Goal: Task Accomplishment & Management: Manage account settings

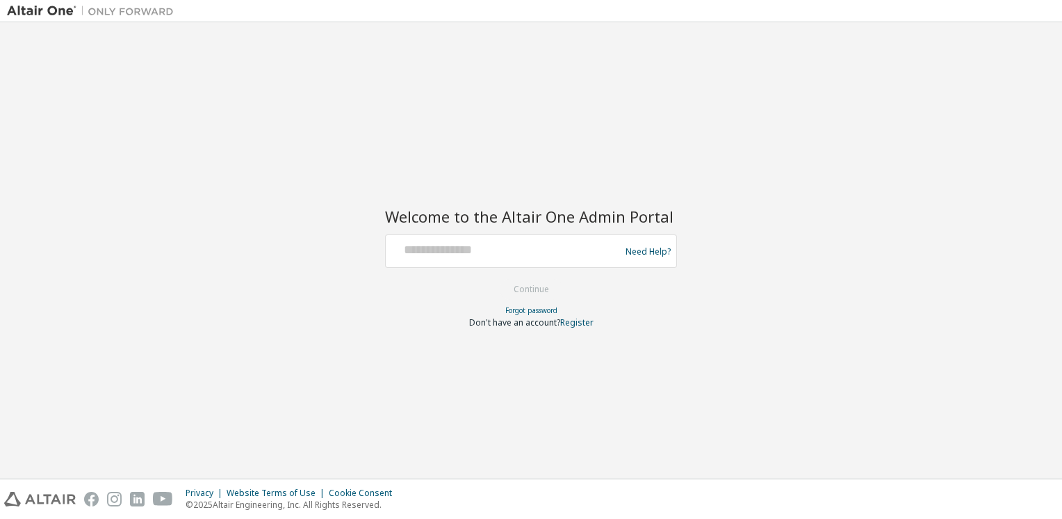
click at [913, 280] on div "Welcome to the Altair One Admin Portal Need Help? Please make sure that you pro…" at bounding box center [531, 250] width 1048 height 442
click at [473, 254] on input "text" at bounding box center [504, 248] width 227 height 20
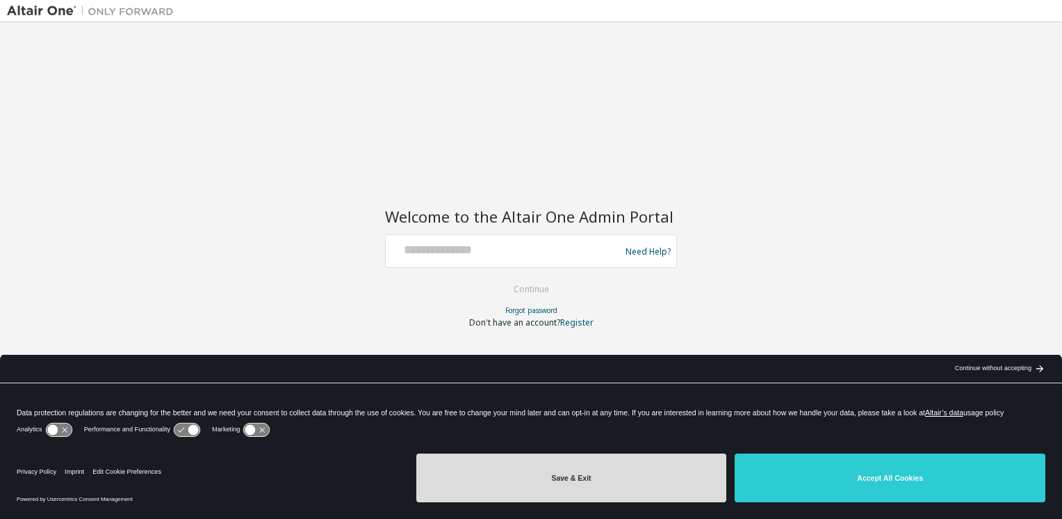
click at [674, 496] on button "Save & Exit" at bounding box center [571, 477] width 311 height 49
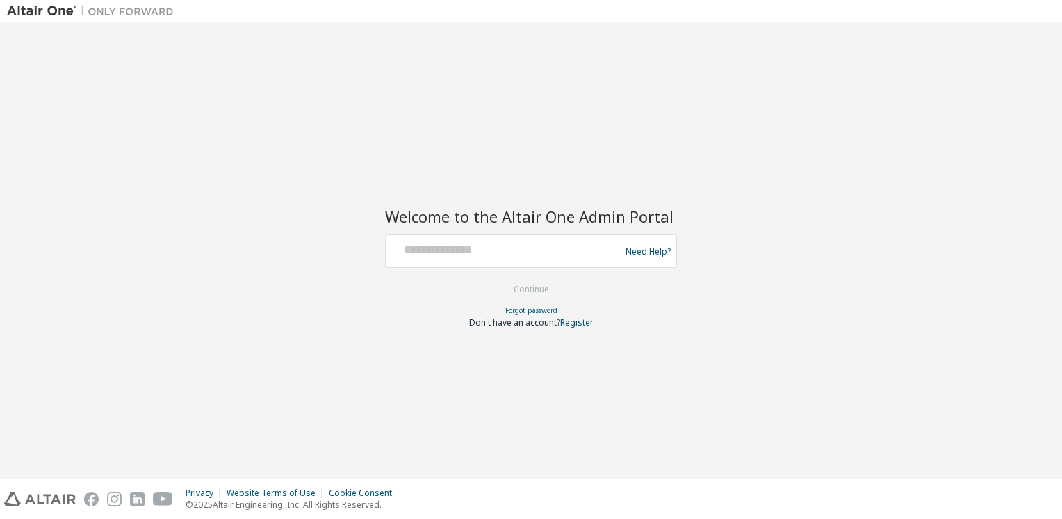
click at [480, 259] on div at bounding box center [504, 251] width 227 height 26
click at [489, 250] on input "text" at bounding box center [504, 248] width 227 height 20
type input "**********"
click at [499, 279] on button "Continue" at bounding box center [531, 289] width 65 height 21
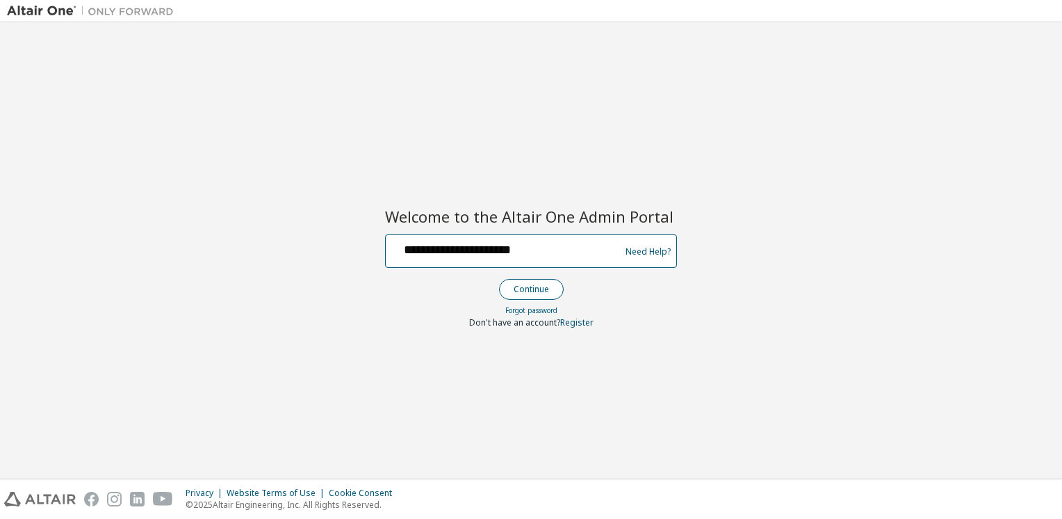
click at [499, 279] on button "Continue" at bounding box center [531, 289] width 65 height 21
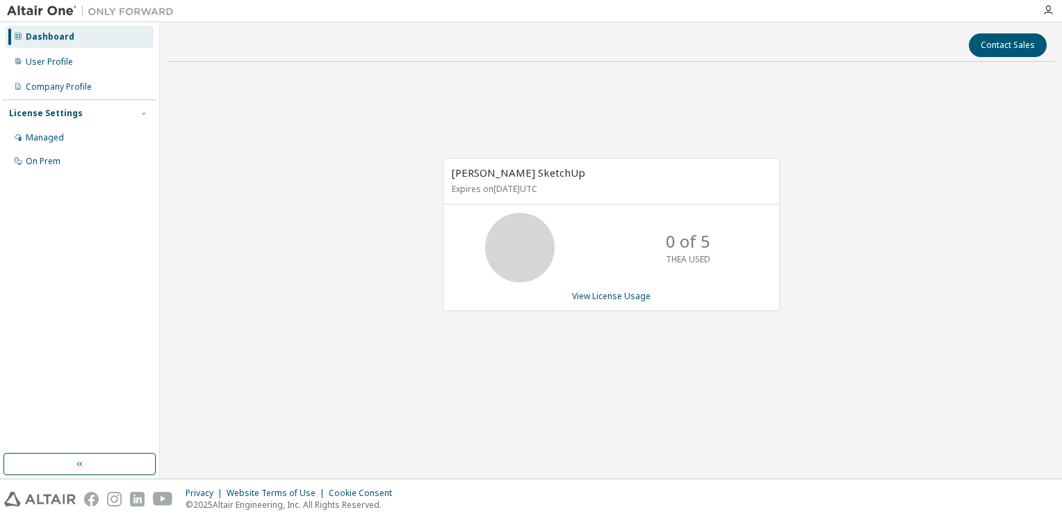
click at [781, 352] on div "[PERSON_NAME] SketchUp Expires on [DATE] UTC 0 of 5 THEA USED View License Usage" at bounding box center [611, 241] width 888 height 337
click at [602, 293] on link "View License Usage" at bounding box center [611, 296] width 79 height 12
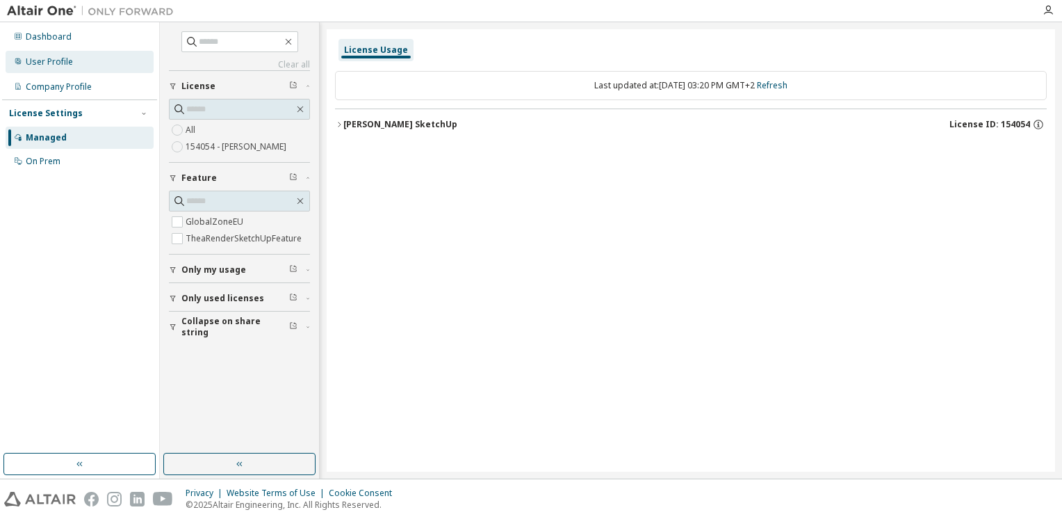
click at [81, 60] on div "User Profile" at bounding box center [80, 62] width 148 height 22
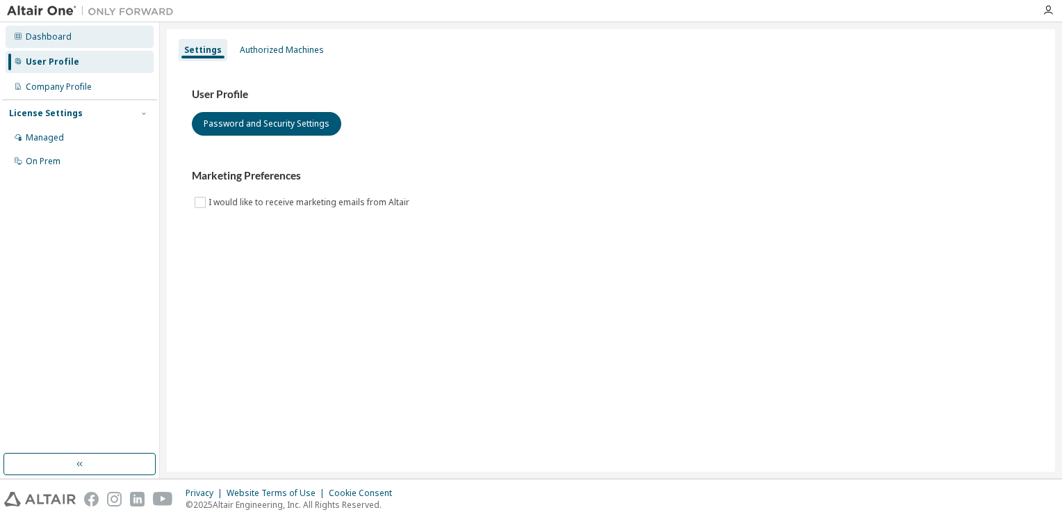
click at [97, 31] on div "Dashboard" at bounding box center [80, 37] width 148 height 22
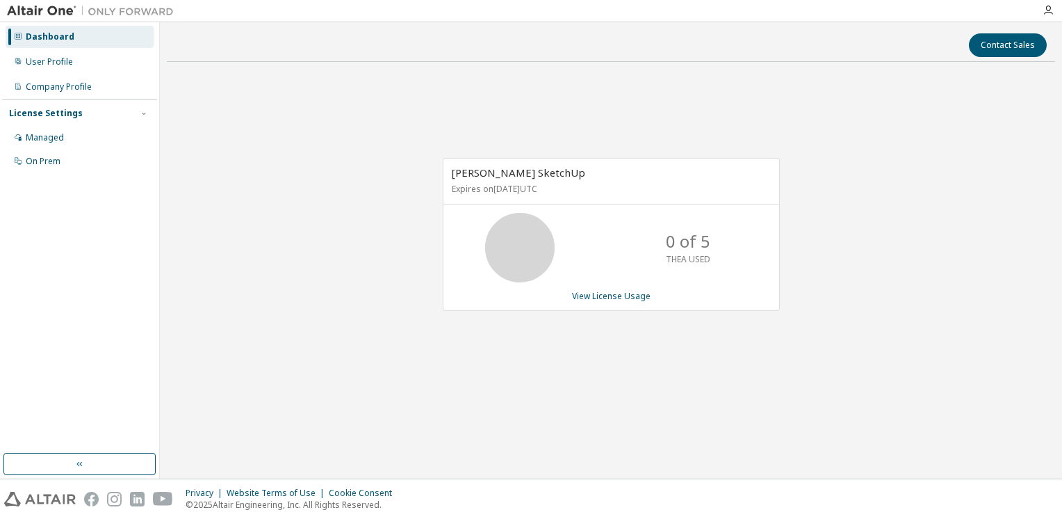
click at [609, 193] on p "Expires on [DATE] UTC" at bounding box center [610, 189] width 316 height 12
click at [33, 64] on div "User Profile" at bounding box center [49, 61] width 47 height 11
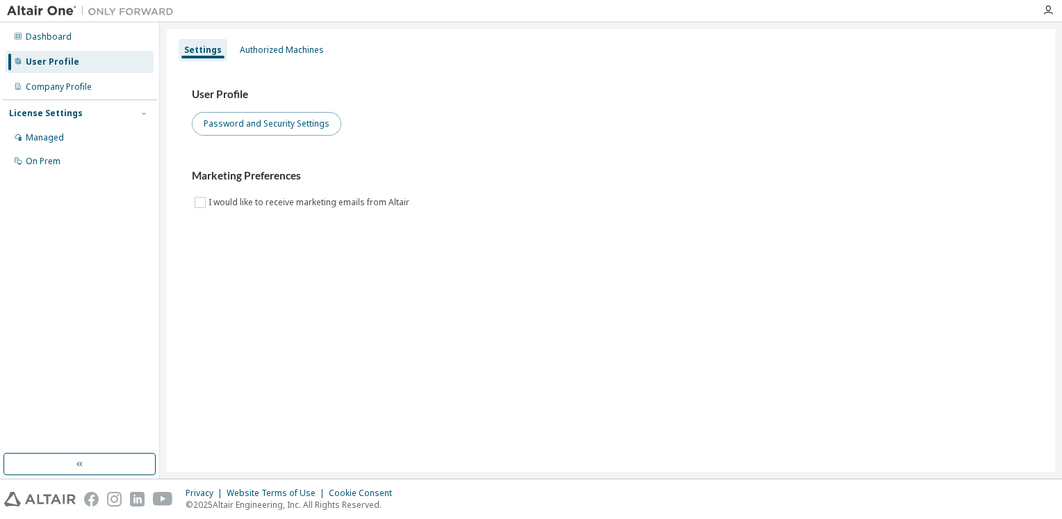
click at [197, 128] on button "Password and Security Settings" at bounding box center [266, 124] width 149 height 24
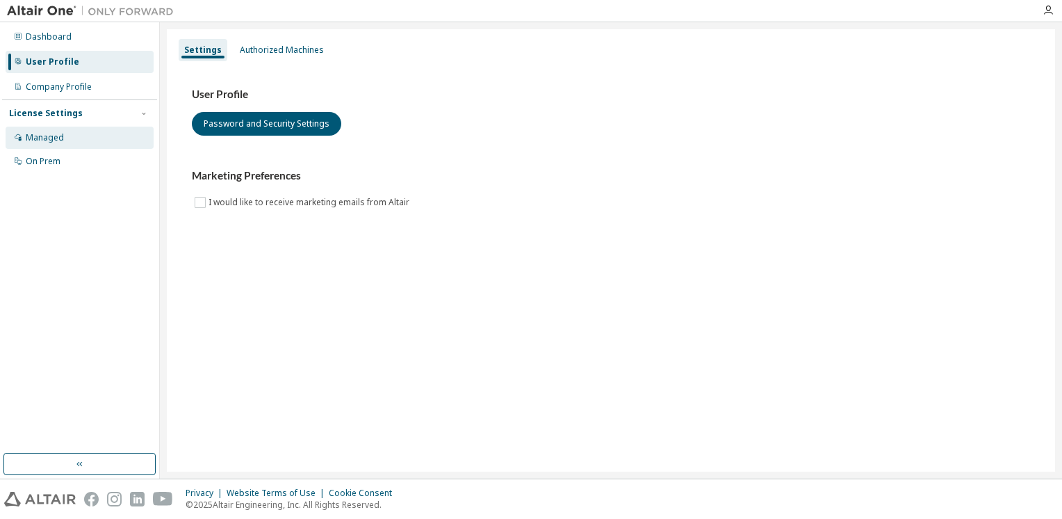
click at [55, 138] on div "Managed" at bounding box center [45, 137] width 38 height 11
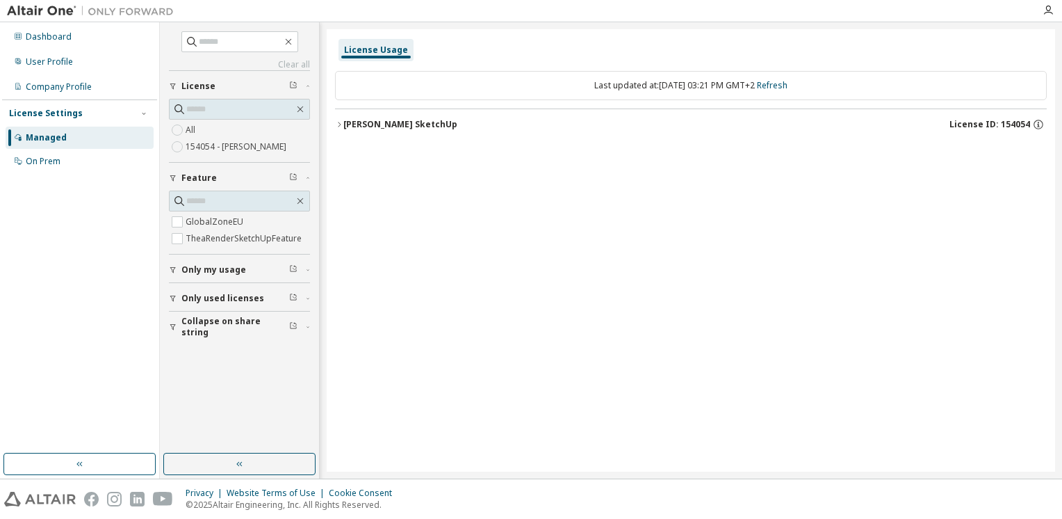
click at [338, 123] on icon "button" at bounding box center [339, 124] width 8 height 8
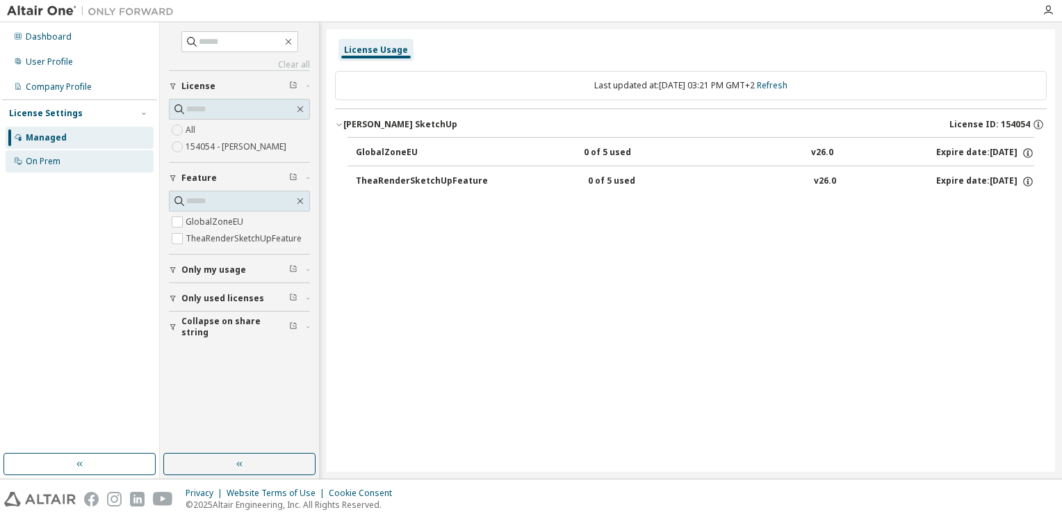
click at [66, 165] on div "On Prem" at bounding box center [80, 161] width 148 height 22
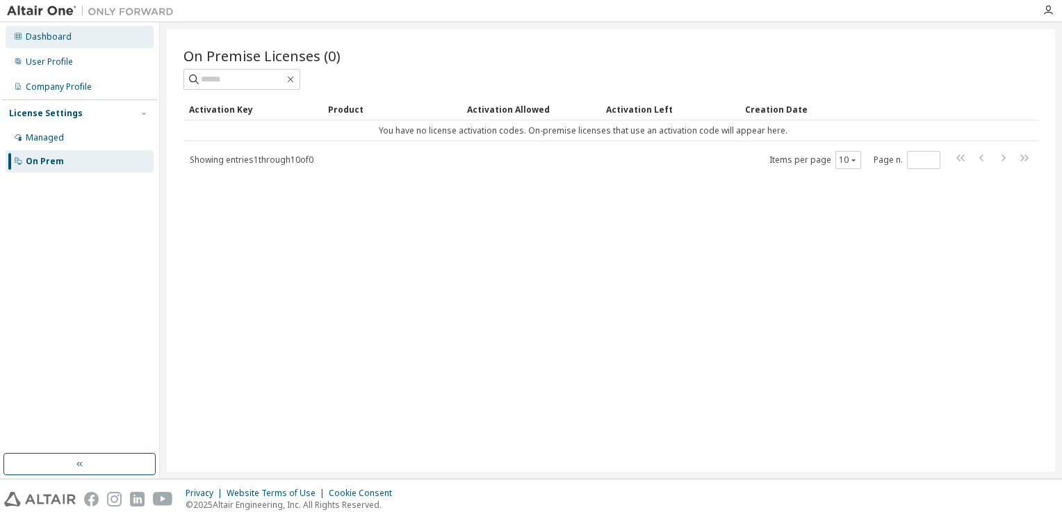
click at [74, 37] on div "Dashboard" at bounding box center [80, 37] width 148 height 22
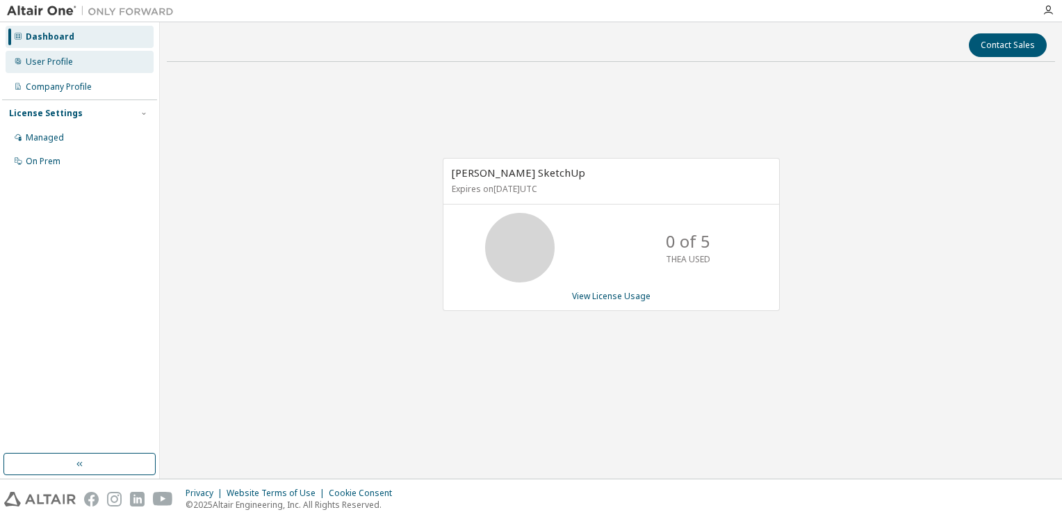
click at [52, 71] on div "User Profile" at bounding box center [80, 62] width 148 height 22
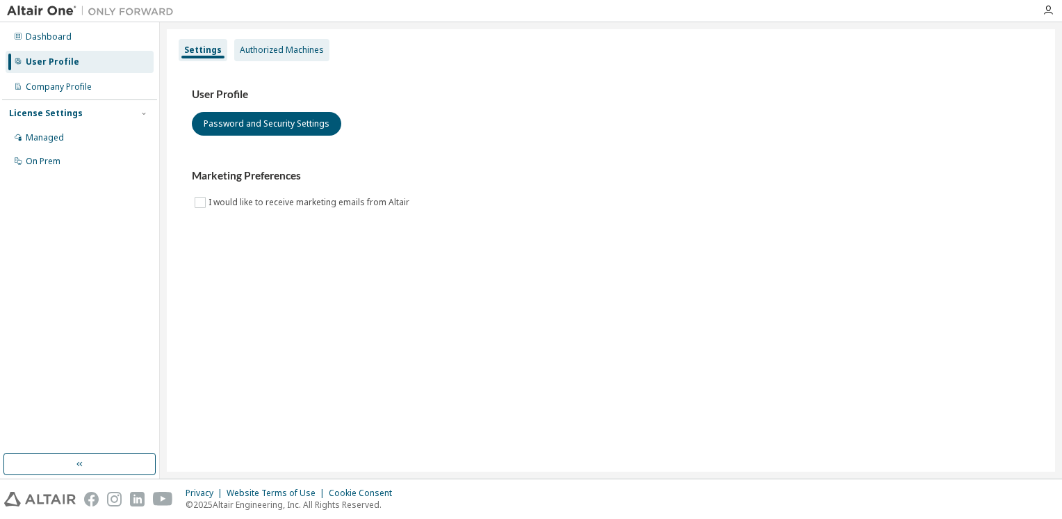
click at [296, 54] on div "Authorized Machines" at bounding box center [282, 49] width 84 height 11
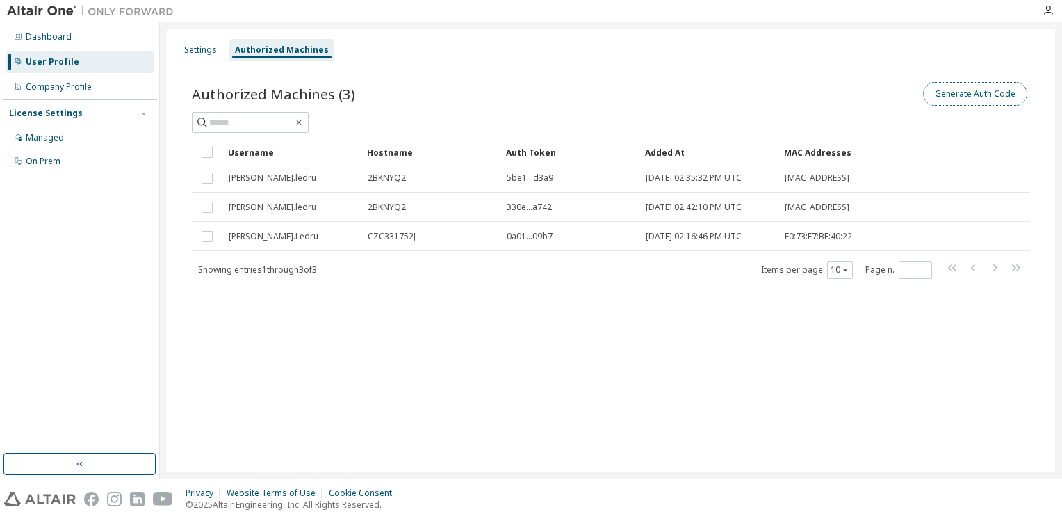
click at [975, 96] on button "Generate Auth Code" at bounding box center [975, 94] width 104 height 24
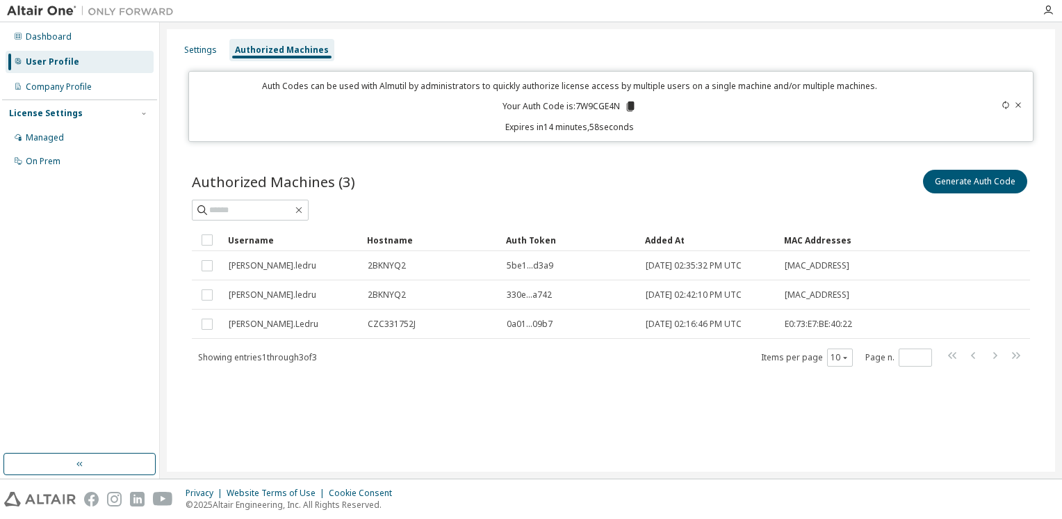
click at [400, 113] on div "Auth Codes can be used with Almutil by administrators to quickly authorize lice…" at bounding box center [569, 106] width 744 height 53
click at [646, 448] on div "Settings Authorized Machines Auth Codes can be used with Almutil by administrat…" at bounding box center [611, 250] width 888 height 442
click at [778, 143] on div "Settings Authorized Machines Auth Codes can be used with Almutil by administrat…" at bounding box center [611, 250] width 888 height 442
click at [421, 161] on div "Authorized Machines (3) Generate Auth Code Clear Load Save Save As Field Operat…" at bounding box center [611, 276] width 872 height 253
click at [206, 51] on div "Settings" at bounding box center [200, 49] width 33 height 11
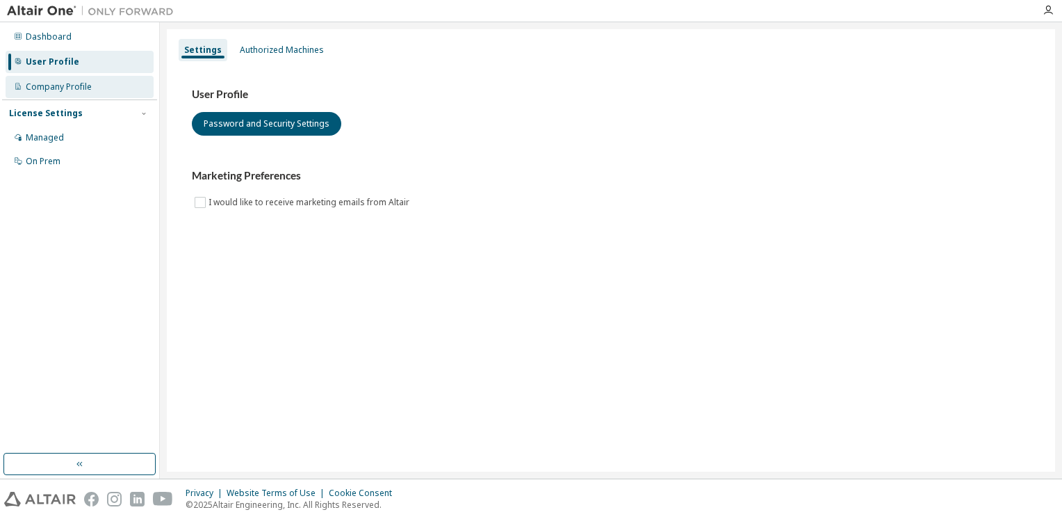
click at [67, 83] on div "Company Profile" at bounding box center [59, 86] width 66 height 11
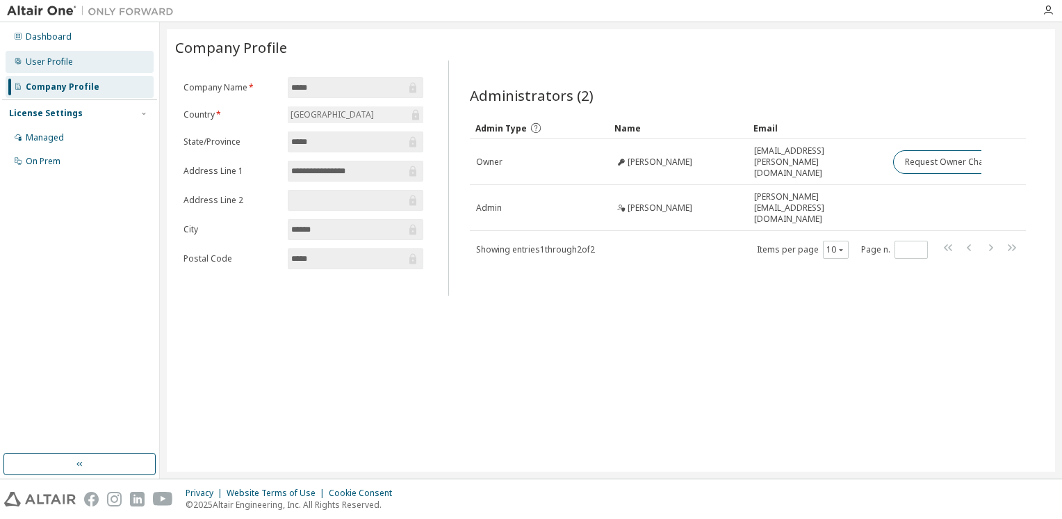
click at [96, 65] on div "User Profile" at bounding box center [80, 62] width 148 height 22
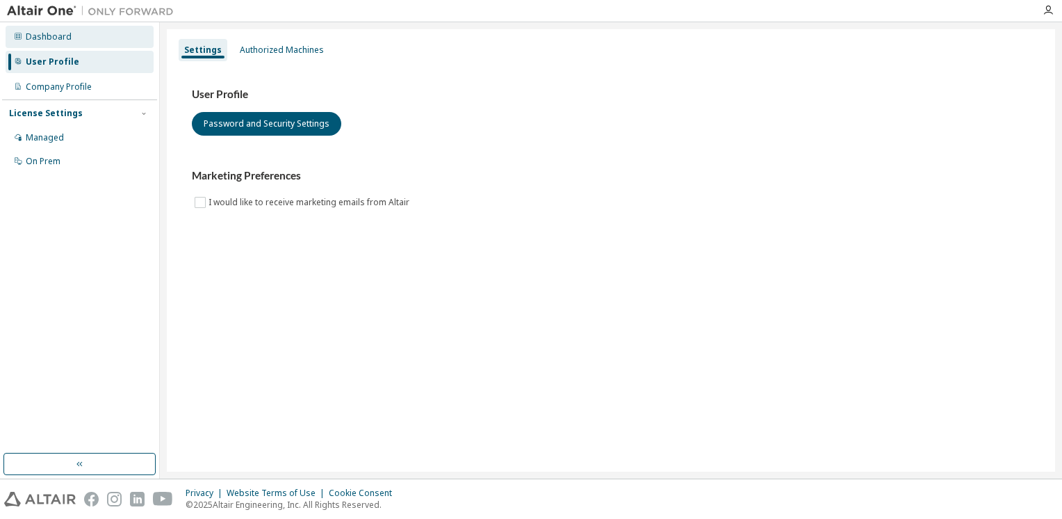
click at [86, 35] on div "Dashboard" at bounding box center [80, 37] width 148 height 22
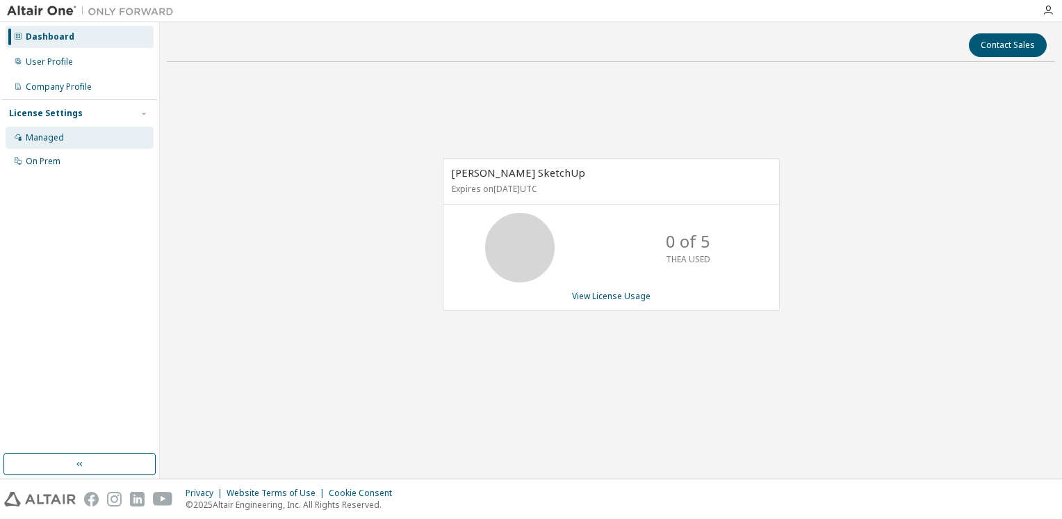
click at [72, 145] on div "Managed" at bounding box center [80, 138] width 148 height 22
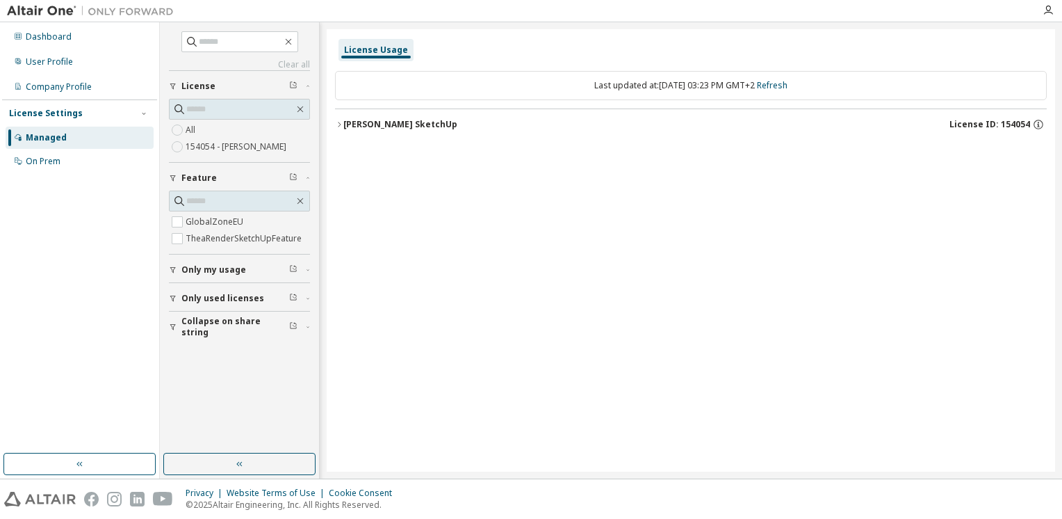
click at [344, 124] on div "Thea Render SketchUp" at bounding box center [400, 124] width 114 height 11
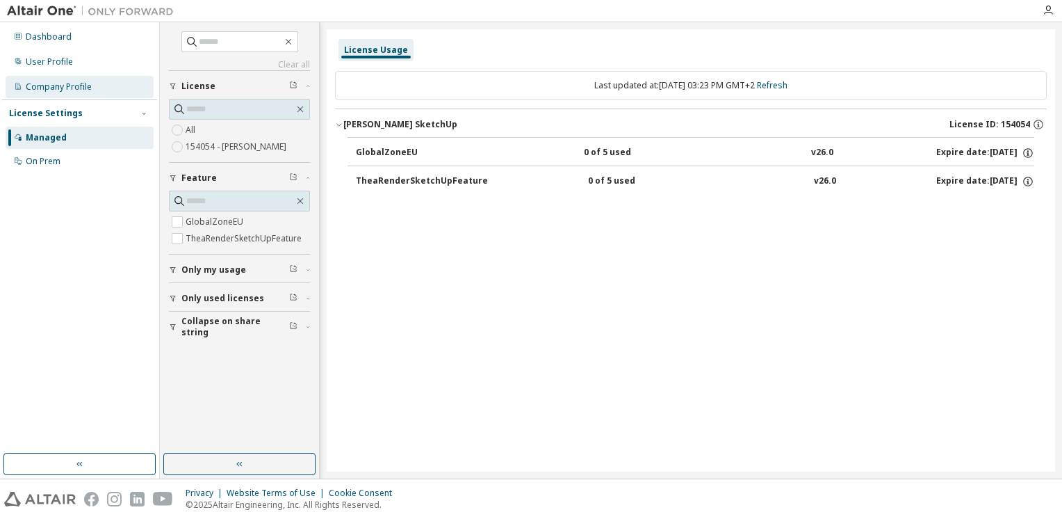
click at [86, 90] on div "Company Profile" at bounding box center [59, 86] width 66 height 11
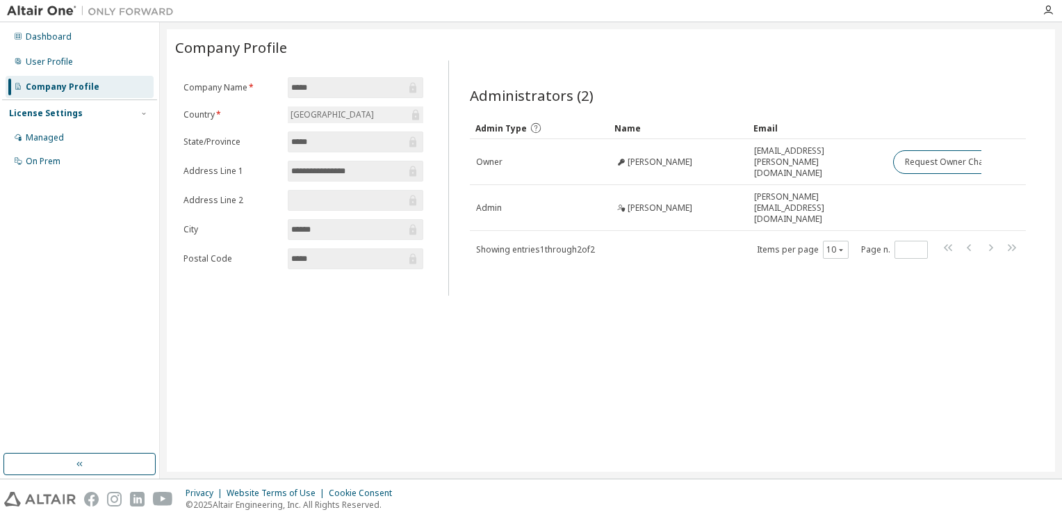
click at [630, 364] on div "**********" at bounding box center [611, 250] width 888 height 442
click at [68, 136] on div "Managed" at bounding box center [80, 138] width 148 height 22
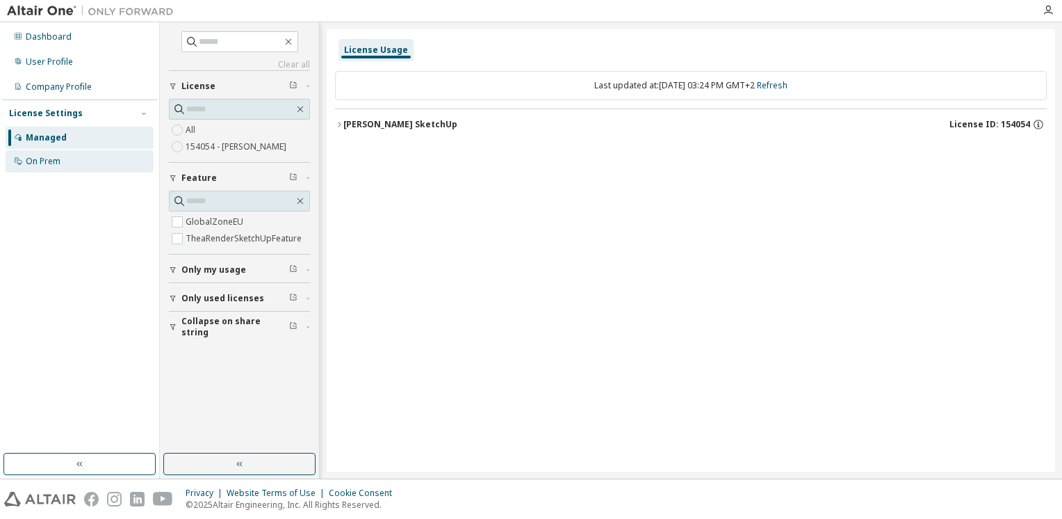
click at [72, 157] on div "On Prem" at bounding box center [80, 161] width 148 height 22
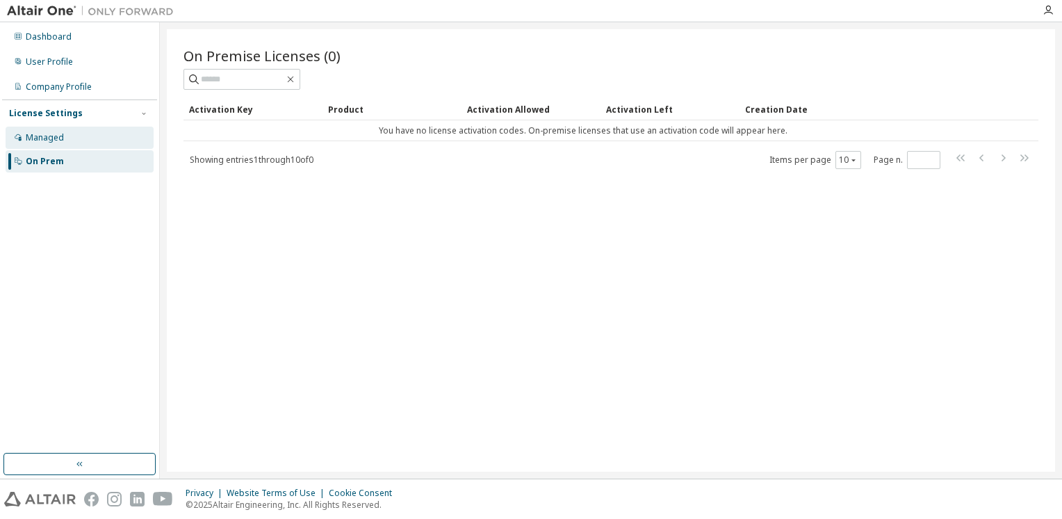
click at [70, 136] on div "Managed" at bounding box center [80, 138] width 148 height 22
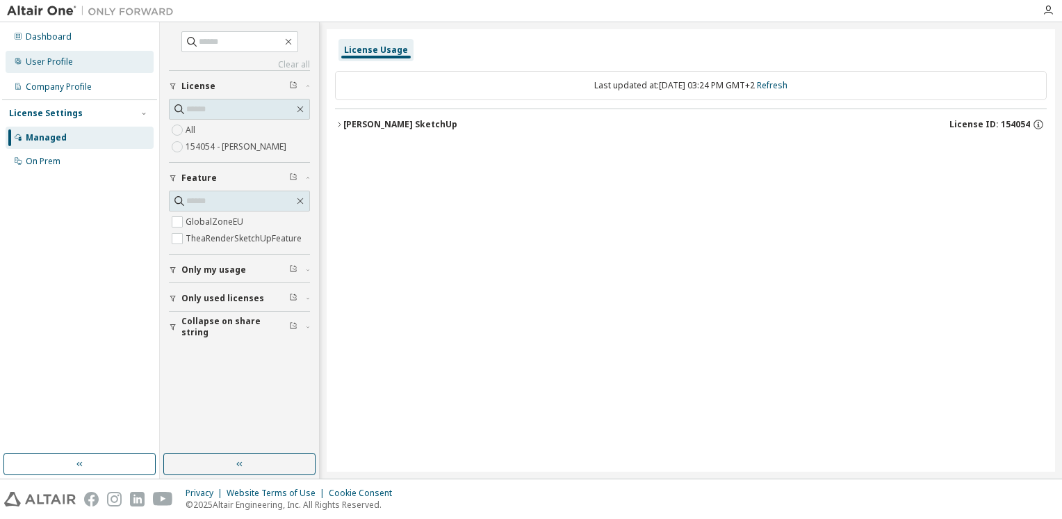
click at [67, 61] on div "User Profile" at bounding box center [49, 61] width 47 height 11
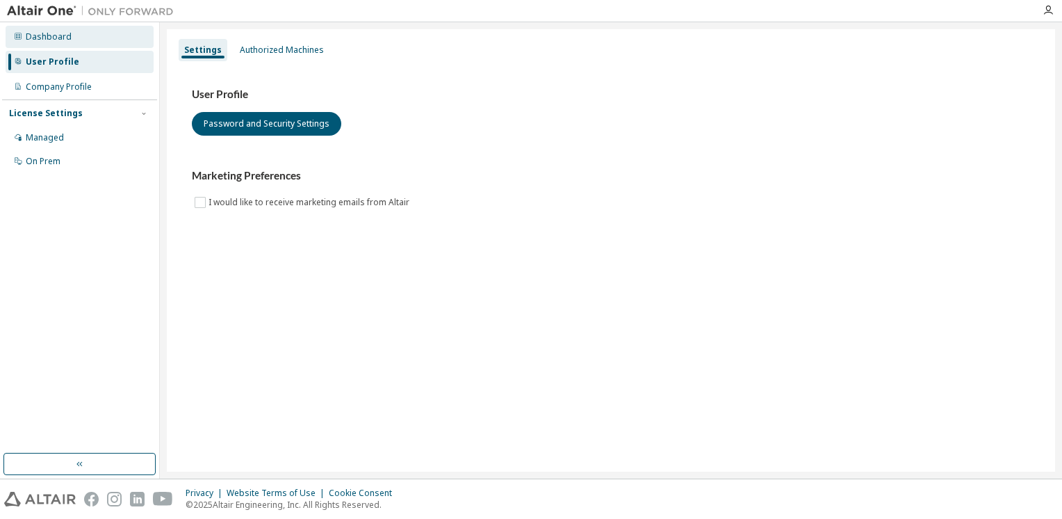
click at [61, 47] on div "Dashboard" at bounding box center [80, 37] width 148 height 22
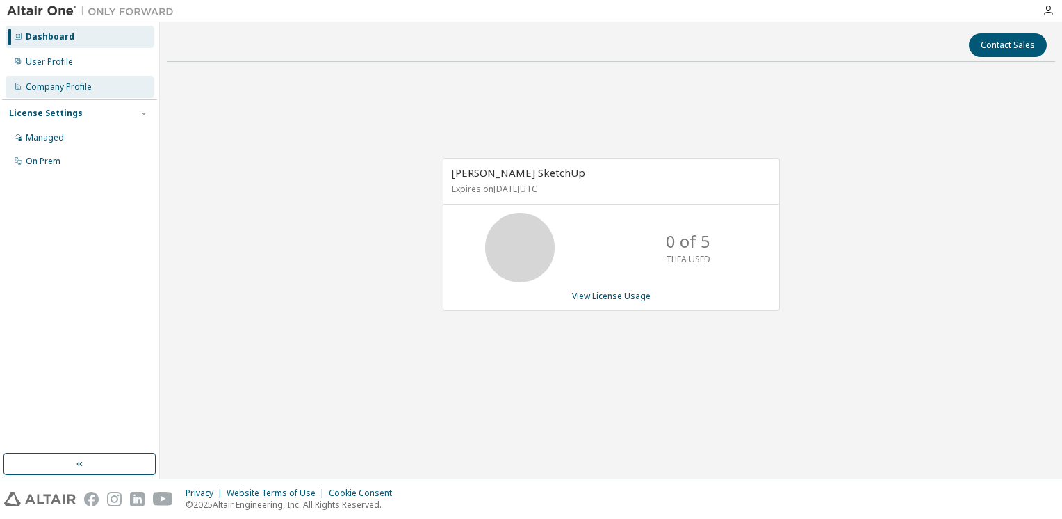
click at [70, 79] on div "Company Profile" at bounding box center [80, 87] width 148 height 22
